Goal: Obtain resource: Obtain resource

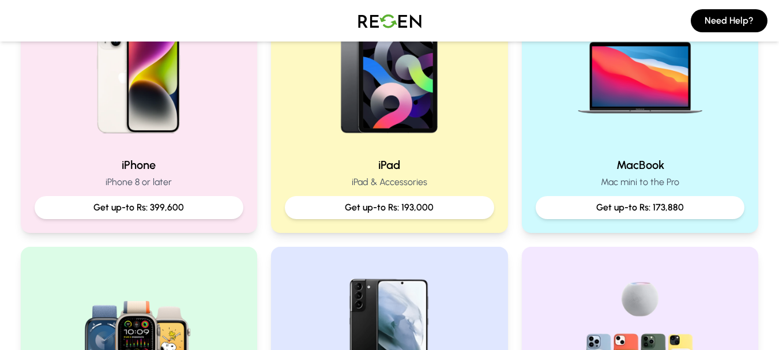
scroll to position [323, 0]
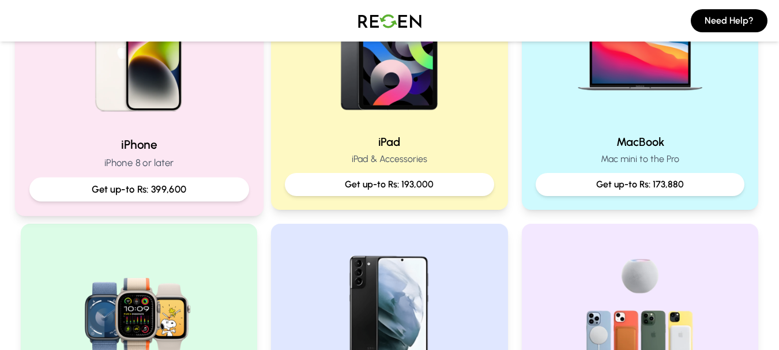
click at [145, 195] on p "Get up-to Rs: 399,600" at bounding box center [139, 189] width 200 height 14
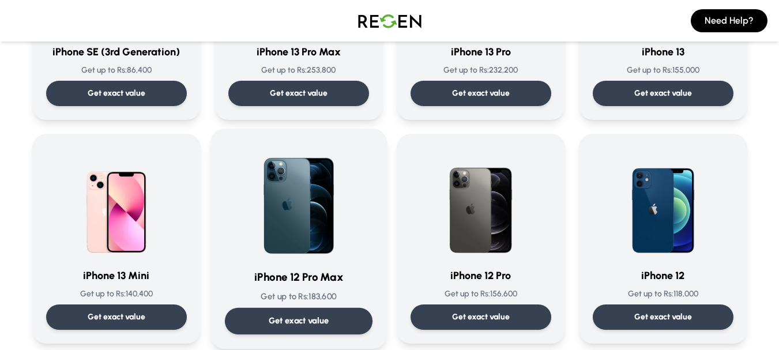
scroll to position [692, 0]
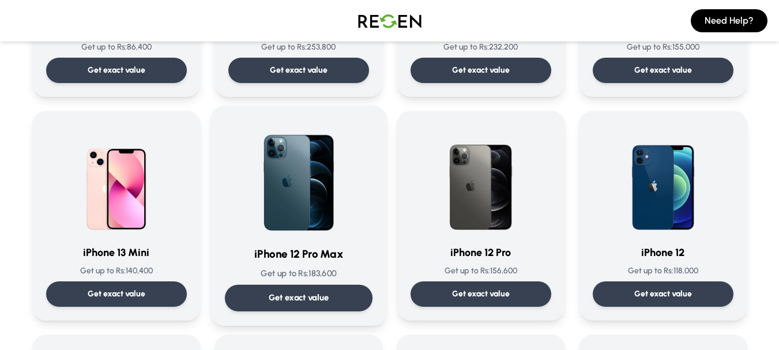
click at [321, 302] on p "Get exact value" at bounding box center [298, 298] width 61 height 12
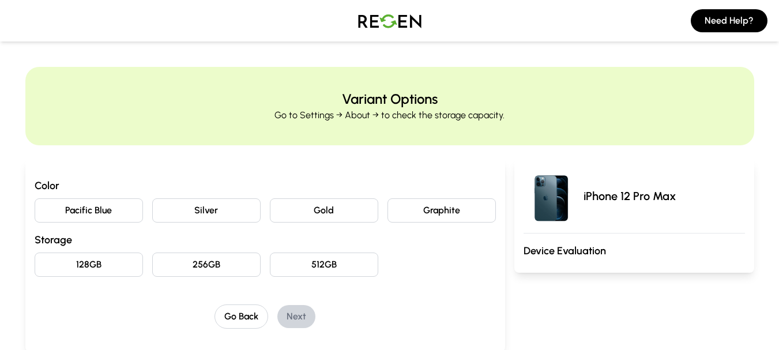
click at [332, 218] on button "Gold" at bounding box center [324, 210] width 108 height 24
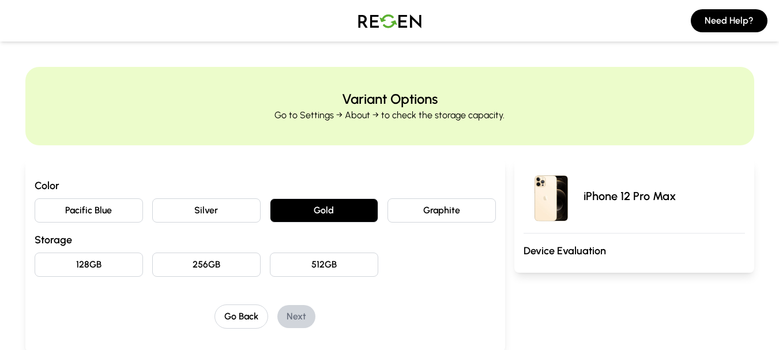
click at [218, 267] on button "256GB" at bounding box center [206, 264] width 108 height 24
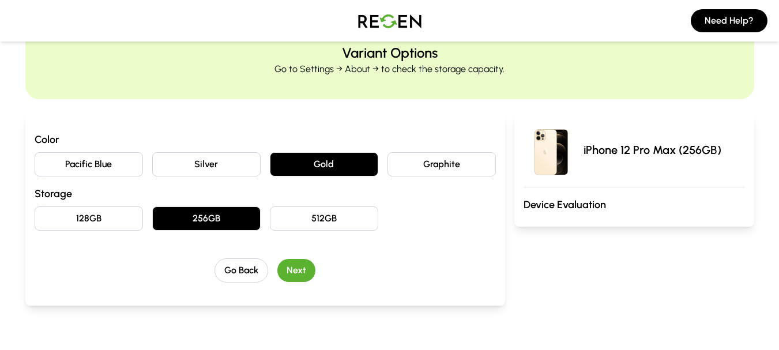
scroll to position [69, 0]
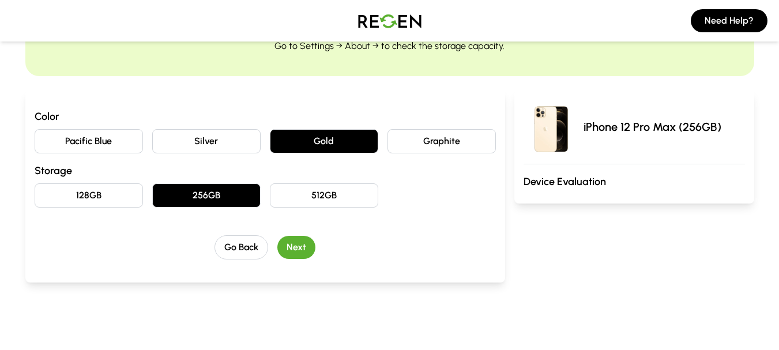
click at [296, 246] on button "Next" at bounding box center [296, 247] width 38 height 23
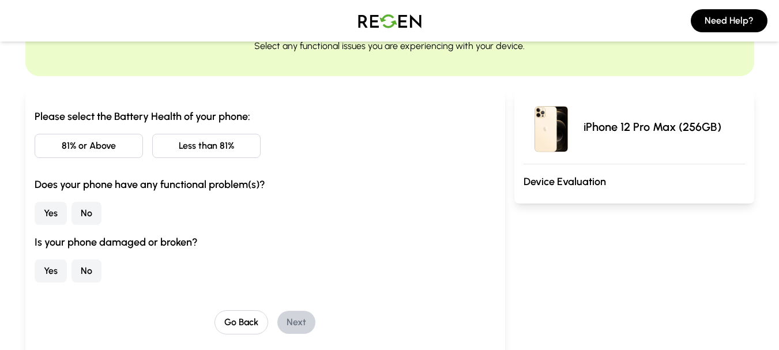
scroll to position [0, 0]
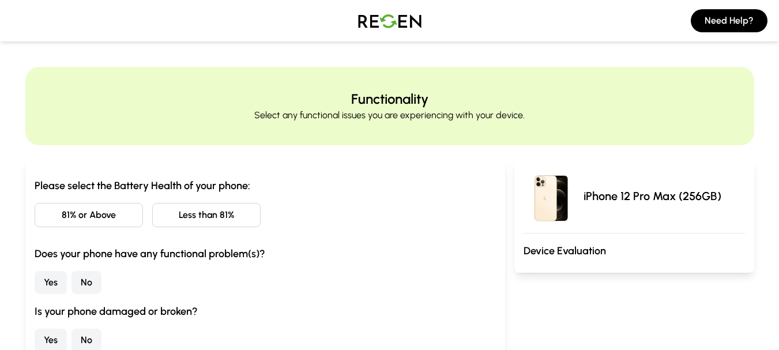
click at [117, 217] on button "81% or Above" at bounding box center [89, 215] width 108 height 24
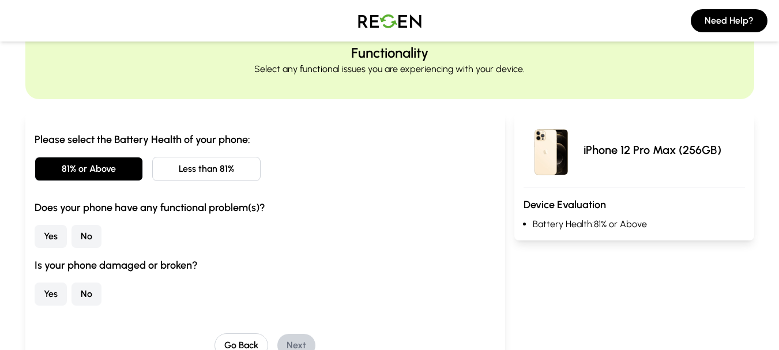
scroll to position [69, 0]
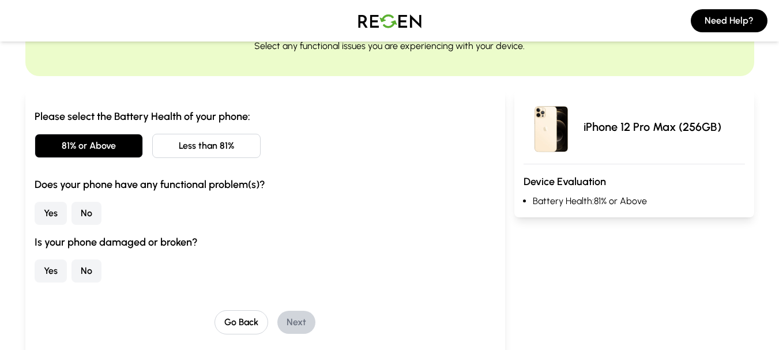
click at [91, 216] on button "No" at bounding box center [86, 213] width 30 height 23
click at [89, 269] on button "No" at bounding box center [86, 270] width 30 height 23
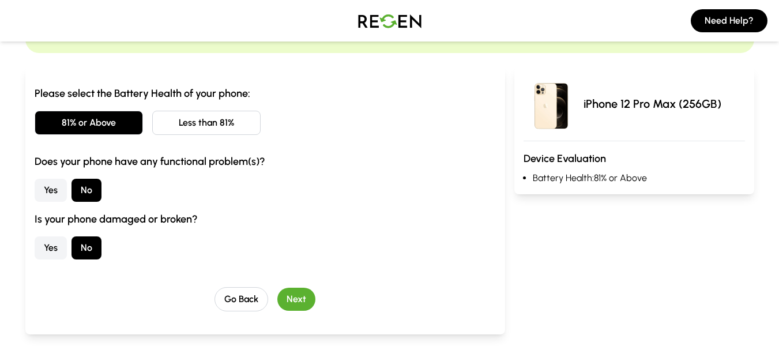
scroll to position [115, 0]
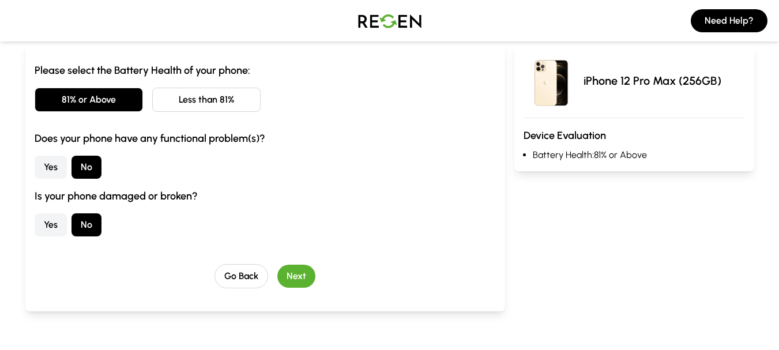
click at [305, 273] on button "Next" at bounding box center [296, 276] width 38 height 23
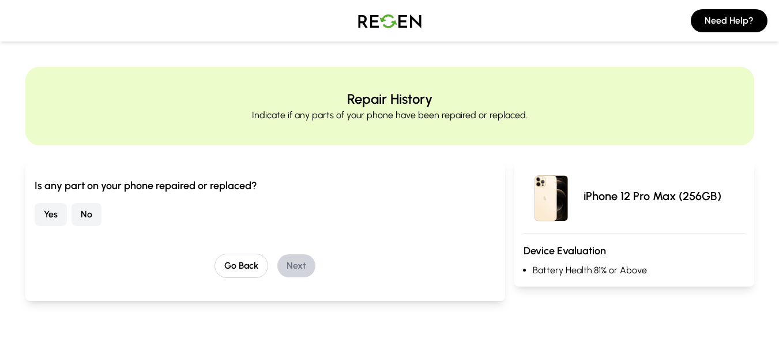
click at [77, 217] on button "No" at bounding box center [86, 214] width 30 height 23
click at [309, 261] on button "Next" at bounding box center [296, 265] width 38 height 23
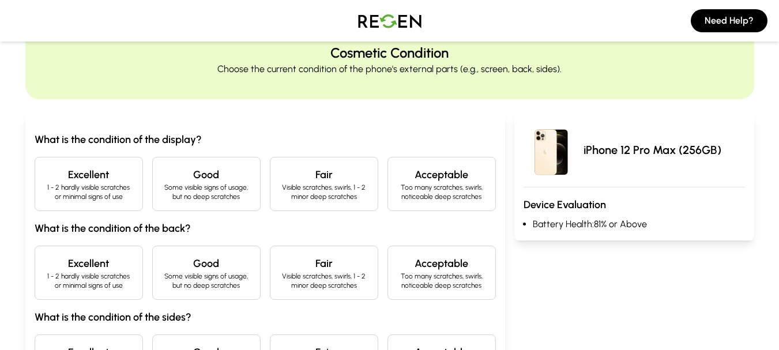
scroll to position [69, 0]
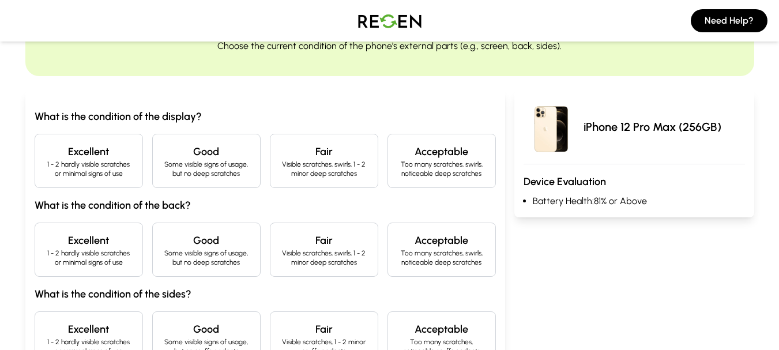
click at [130, 179] on div "Excellent 1 - 2 hardly visible scratches or minimal signs of use" at bounding box center [89, 161] width 108 height 54
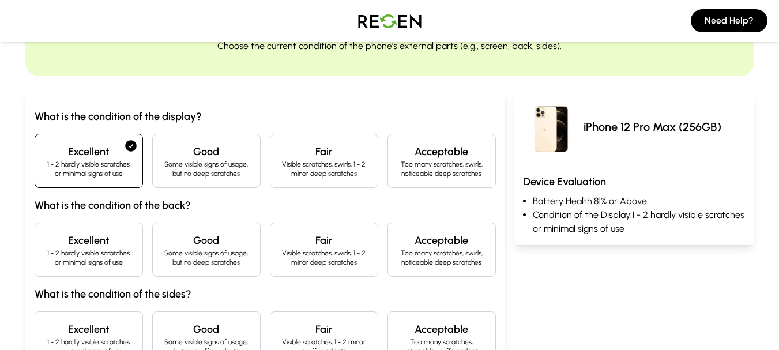
click at [108, 240] on h4 "Excellent" at bounding box center [88, 240] width 89 height 16
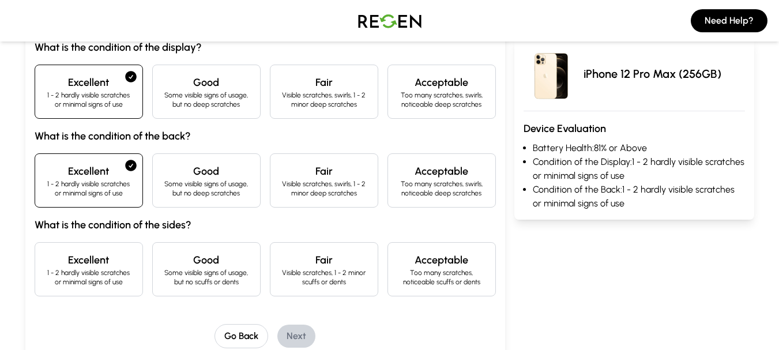
scroll to position [161, 0]
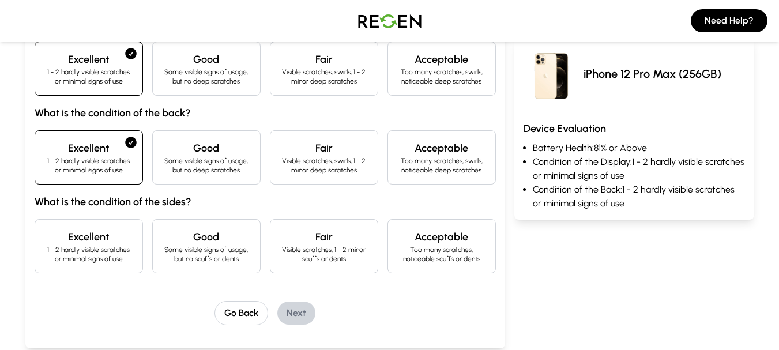
click at [108, 240] on h4 "Excellent" at bounding box center [88, 237] width 89 height 16
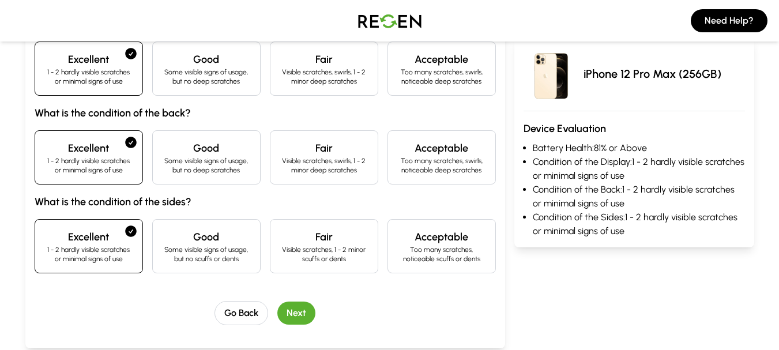
click at [304, 314] on button "Next" at bounding box center [296, 312] width 38 height 23
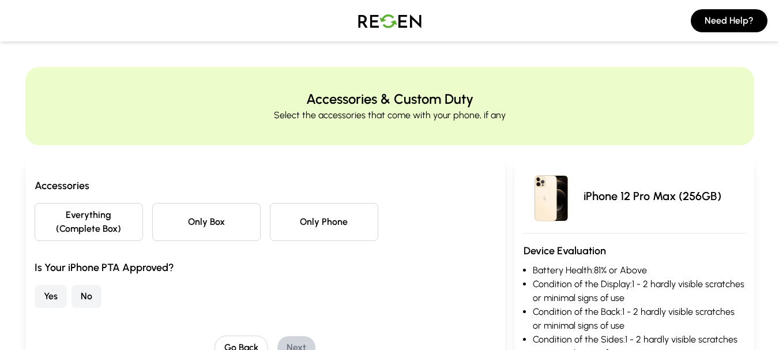
click at [111, 237] on button "Everything (Complete Box)" at bounding box center [89, 222] width 108 height 38
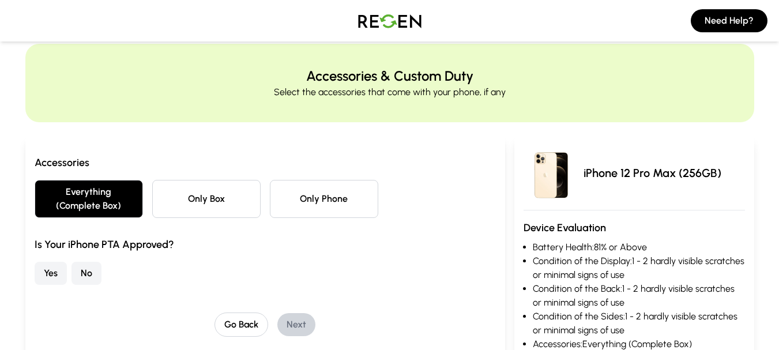
scroll to position [46, 0]
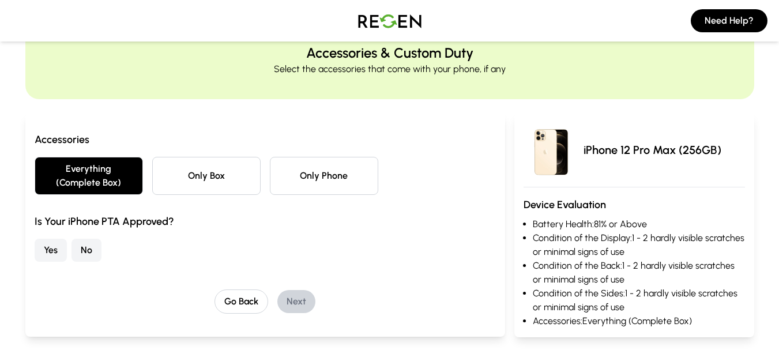
click at [58, 251] on button "Yes" at bounding box center [51, 250] width 32 height 23
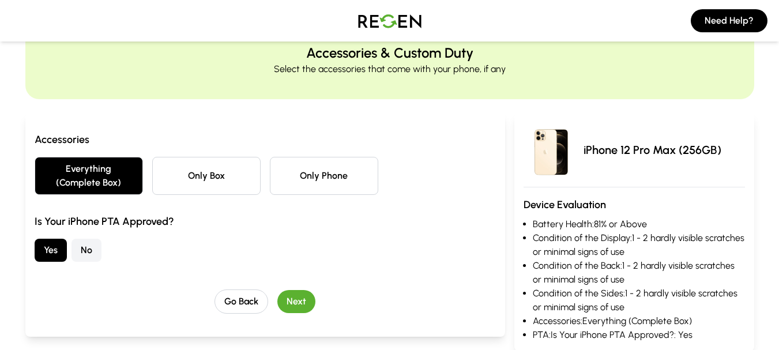
click at [291, 297] on button "Next" at bounding box center [296, 301] width 38 height 23
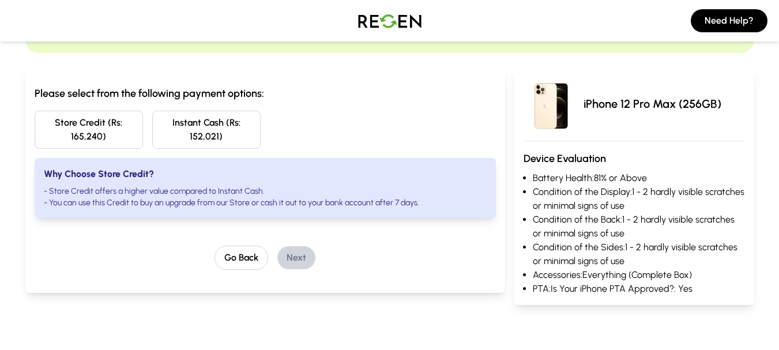
scroll to position [0, 0]
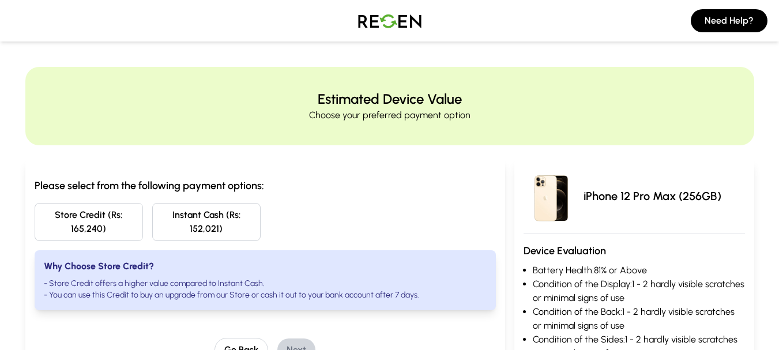
click at [409, 152] on div "Please select from the following payment options: Store Credit (Rs: 165,240) In…" at bounding box center [389, 278] width 729 height 267
click at [117, 220] on button "Store Credit (Rs: 165,240)" at bounding box center [89, 222] width 108 height 38
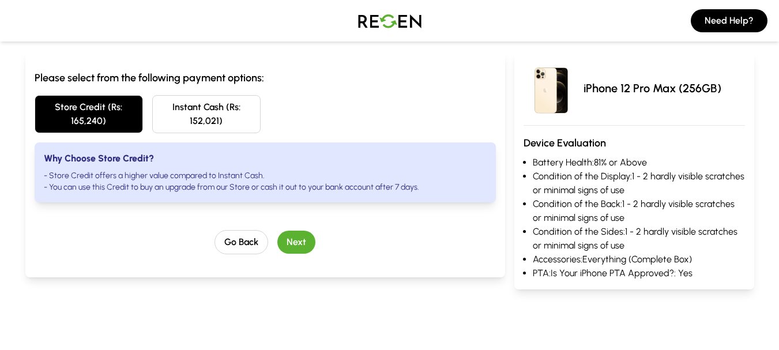
scroll to position [202, 0]
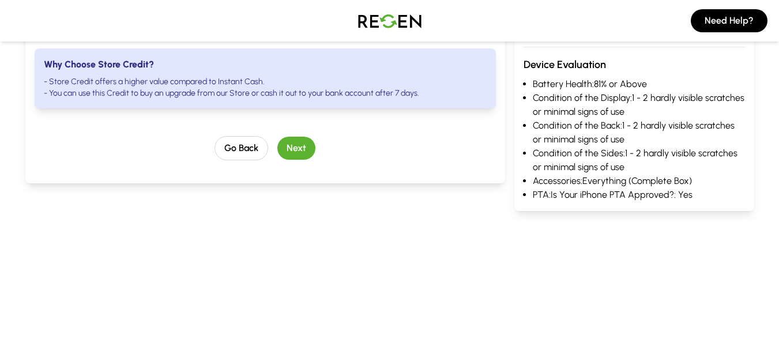
click at [300, 142] on button "Next" at bounding box center [296, 148] width 38 height 23
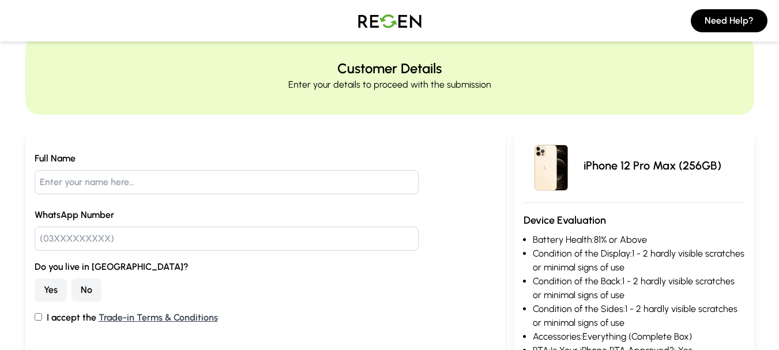
scroll to position [0, 0]
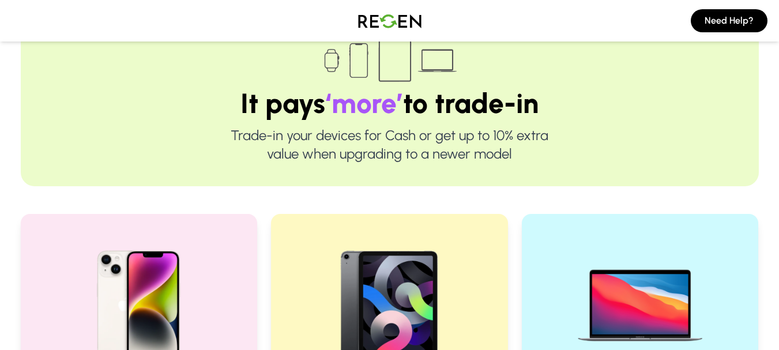
scroll to position [76, 0]
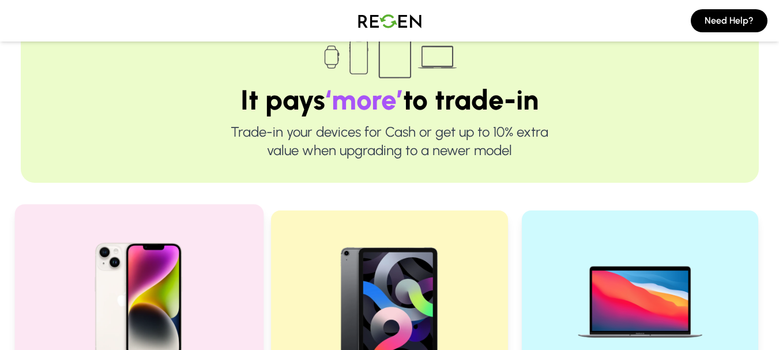
click at [245, 255] on div at bounding box center [139, 296] width 220 height 155
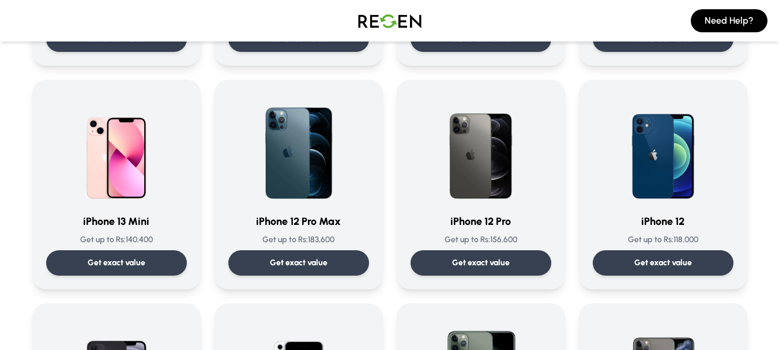
scroll to position [719, 0]
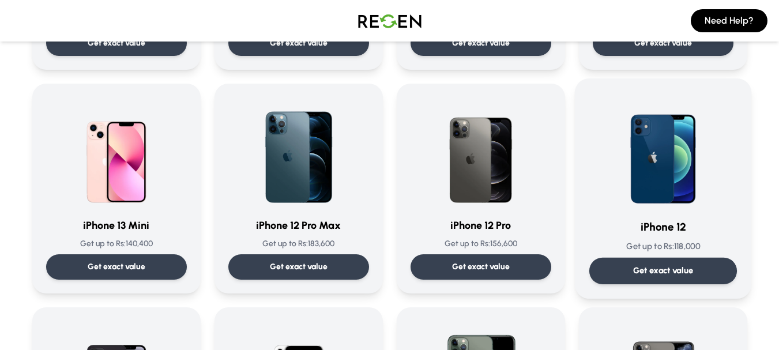
click at [671, 260] on div "Get exact value" at bounding box center [663, 271] width 148 height 27
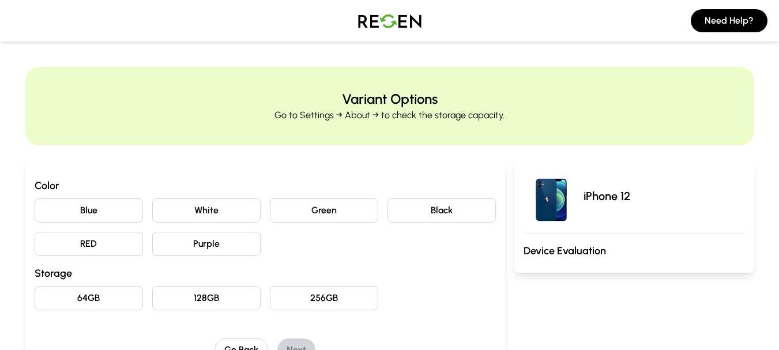
click at [231, 210] on button "White" at bounding box center [206, 210] width 108 height 24
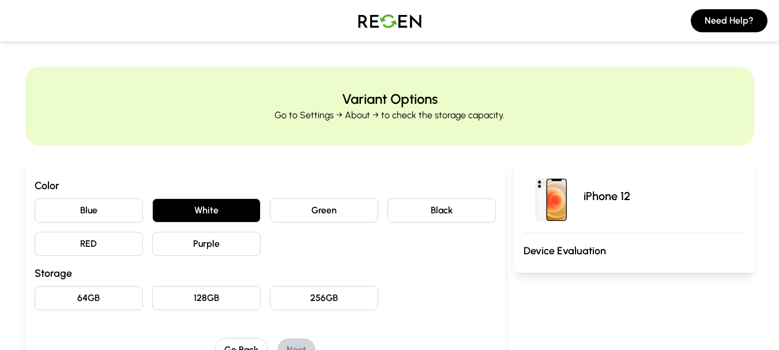
click at [115, 291] on button "64GB" at bounding box center [89, 298] width 108 height 24
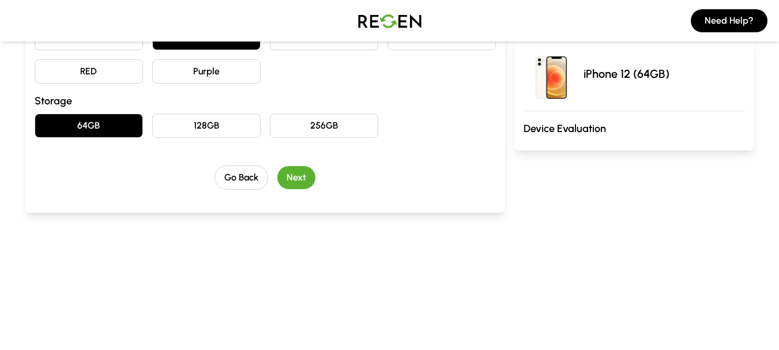
scroll to position [176, 0]
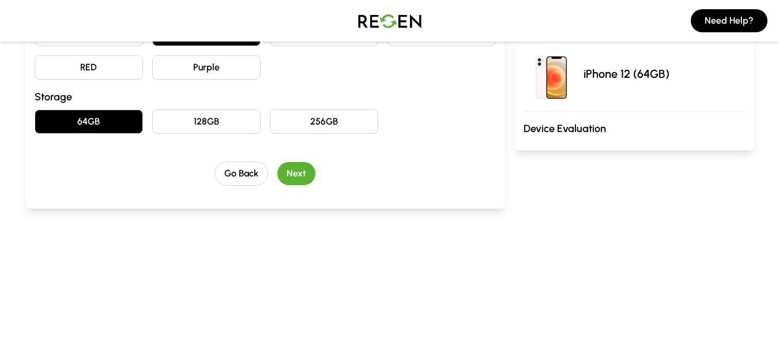
click at [284, 171] on button "Next" at bounding box center [296, 173] width 38 height 23
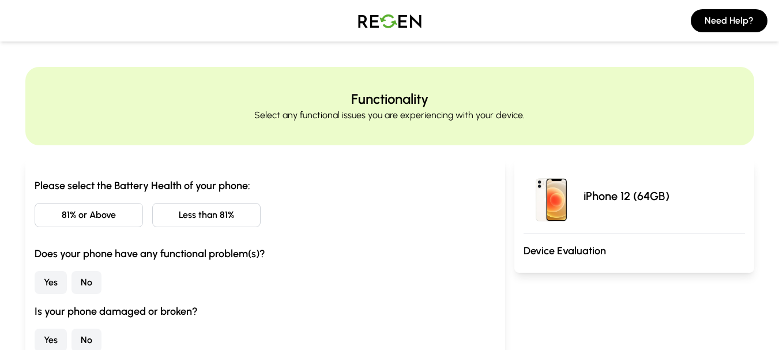
click at [80, 221] on button "81% or Above" at bounding box center [89, 215] width 108 height 24
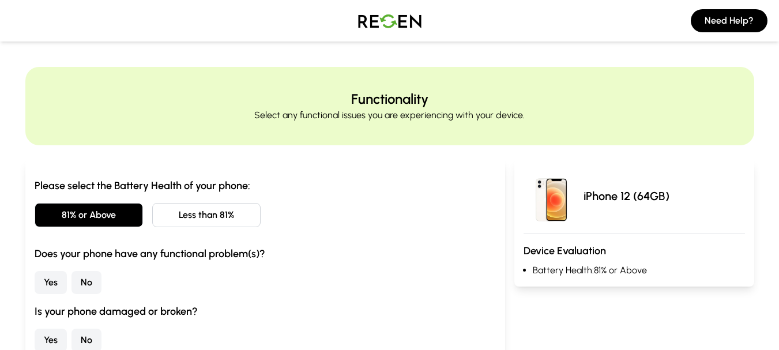
click at [82, 280] on button "No" at bounding box center [86, 282] width 30 height 23
click at [92, 336] on button "No" at bounding box center [86, 340] width 30 height 23
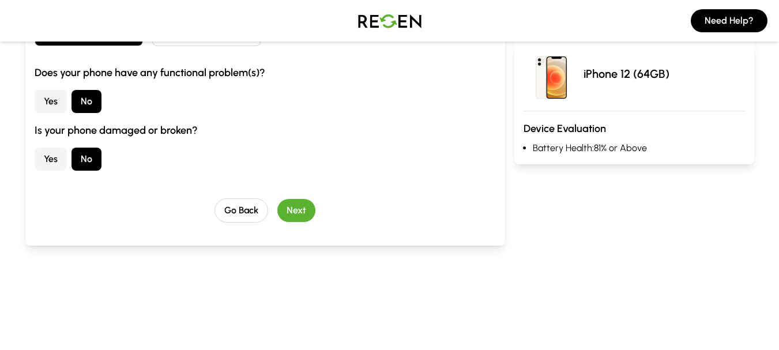
scroll to position [187, 0]
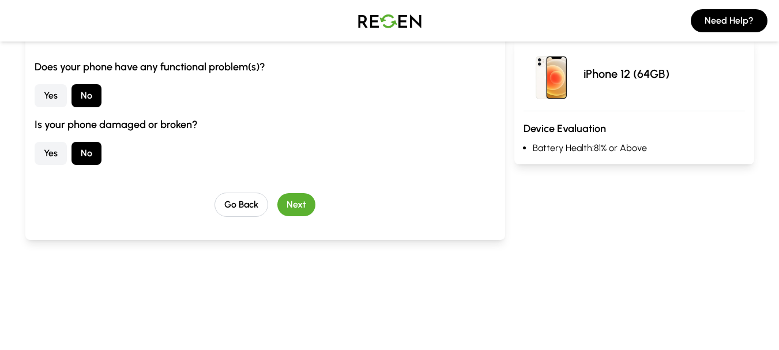
click at [290, 203] on button "Next" at bounding box center [296, 204] width 38 height 23
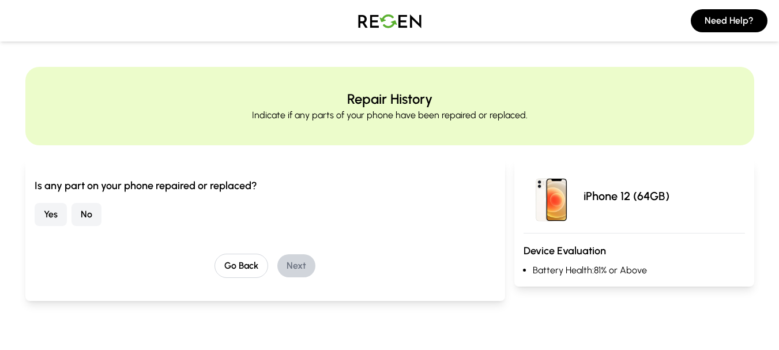
click at [85, 208] on button "No" at bounding box center [86, 214] width 30 height 23
click at [302, 262] on button "Next" at bounding box center [296, 265] width 38 height 23
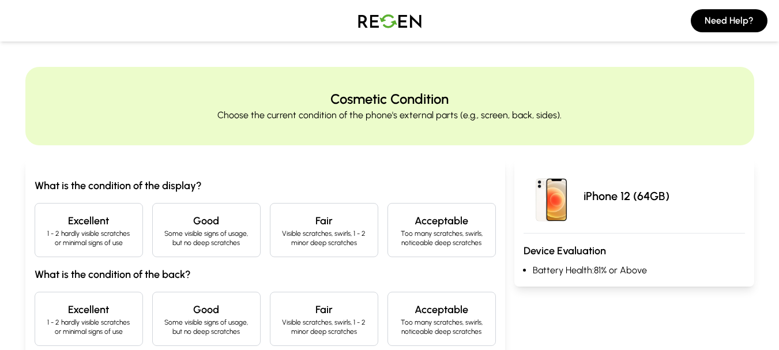
click at [308, 250] on div "Fair Visible scratches, swirls, 1 - 2 minor deep scratches" at bounding box center [324, 230] width 108 height 54
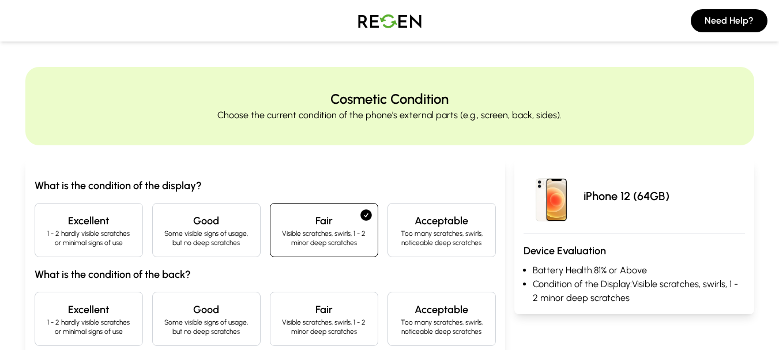
click at [107, 308] on h4 "Excellent" at bounding box center [88, 309] width 89 height 16
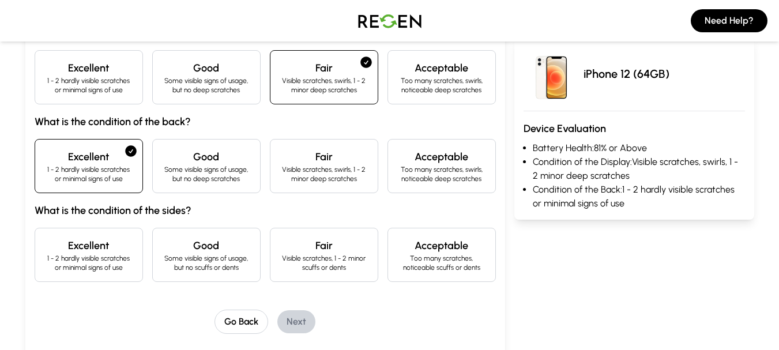
scroll to position [161, 0]
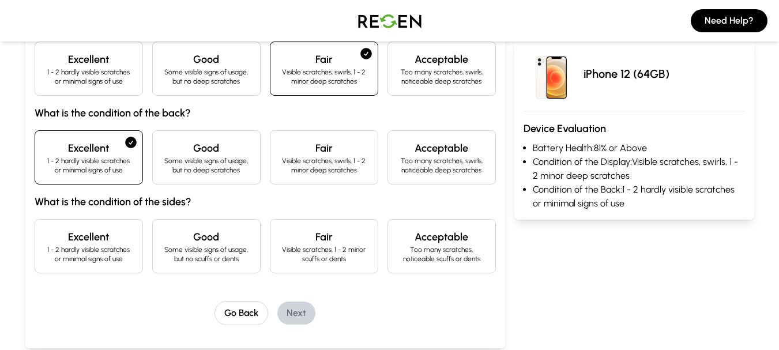
click at [96, 257] on p "1 - 2 hardly visible scratches or minimal signs of use" at bounding box center [88, 254] width 89 height 18
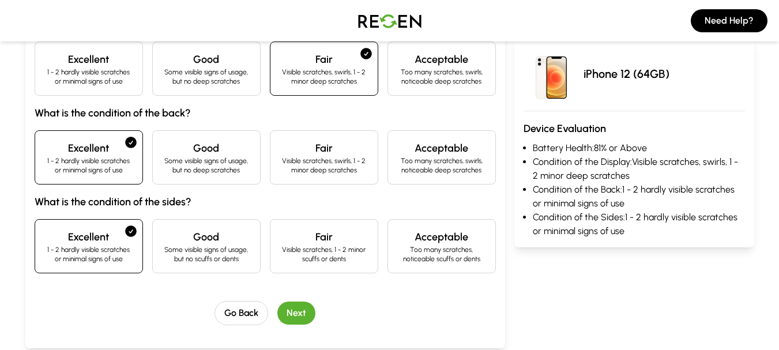
click at [296, 308] on button "Next" at bounding box center [296, 312] width 38 height 23
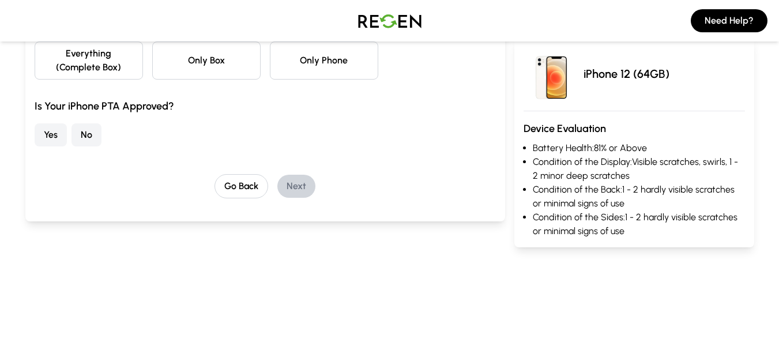
scroll to position [0, 0]
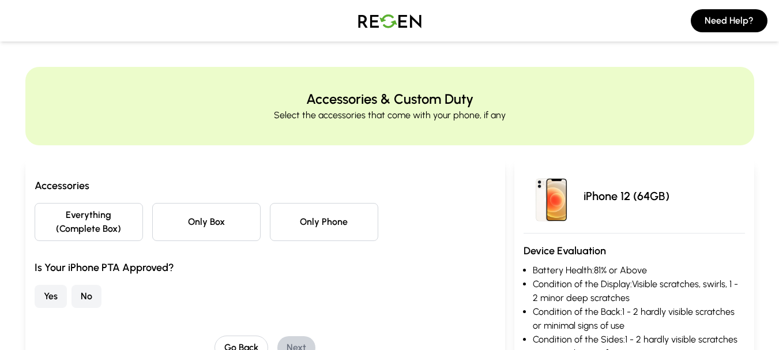
click at [352, 233] on button "Only Phone" at bounding box center [324, 222] width 108 height 38
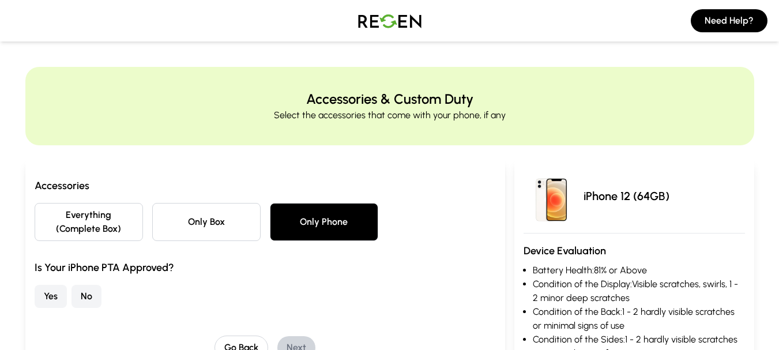
click at [53, 301] on button "Yes" at bounding box center [51, 296] width 32 height 23
click at [298, 341] on button "Next" at bounding box center [296, 347] width 38 height 23
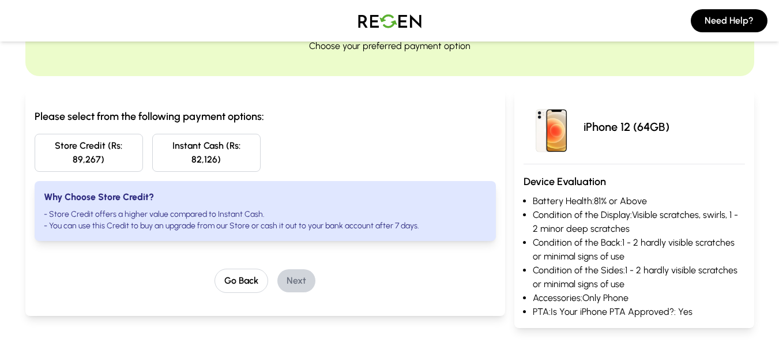
scroll to position [46, 0]
